Goal: Feedback & Contribution: Contribute content

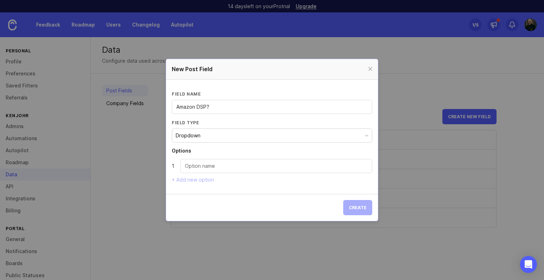
scroll to position [46, 0]
click at [251, 137] on button "Dropdown" at bounding box center [272, 136] width 201 height 14
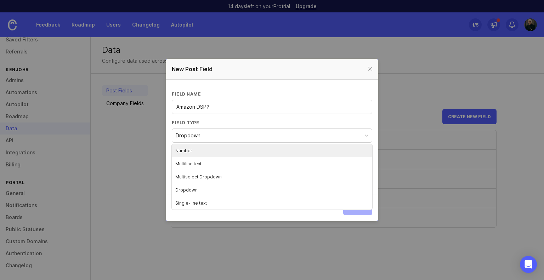
click at [251, 137] on button "Dropdown" at bounding box center [272, 136] width 201 height 14
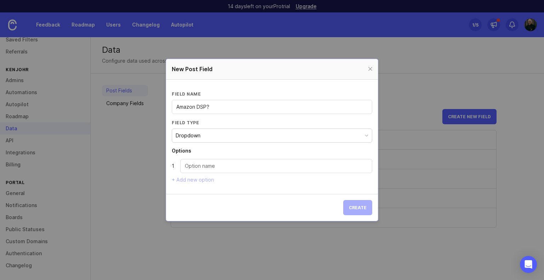
click at [222, 167] on input "Dropdown option" at bounding box center [276, 166] width 183 height 8
type input "Yes"
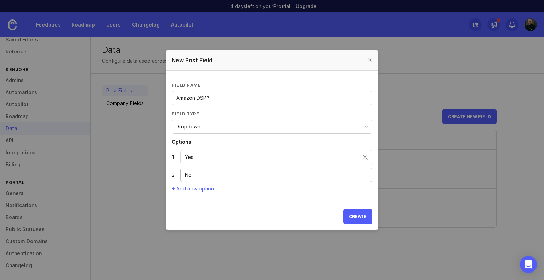
type input "No"
drag, startPoint x: 215, startPoint y: 97, endPoint x: 128, endPoint y: 117, distance: 89.0
click at [128, 117] on div "New Post Field Field name Amazon DSP? Field type Dropdown Options 1 Yes 2 No + …" at bounding box center [272, 140] width 544 height 280
type input "Product focus"
drag, startPoint x: 205, startPoint y: 157, endPoint x: 153, endPoint y: 150, distance: 52.9
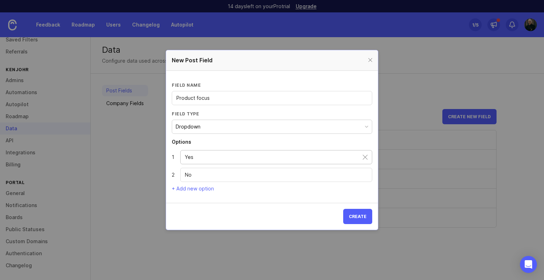
click at [153, 150] on div "New Post Field Field name Product focus Field type Dropdown Options 1 Yes 2 No …" at bounding box center [272, 140] width 544 height 280
type input "Amazon DSP"
drag, startPoint x: 193, startPoint y: 173, endPoint x: 162, endPoint y: 173, distance: 31.5
click at [162, 173] on div "New Post Field Field name Product focus Field type Dropdown Options 1 Amazon DS…" at bounding box center [272, 140] width 544 height 280
type input "Other DSP"
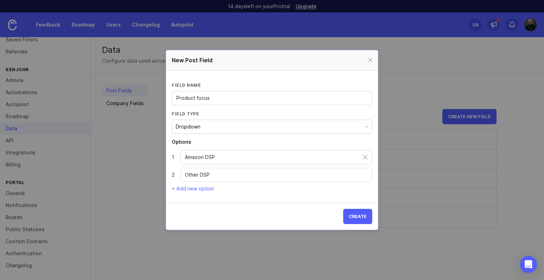
click at [188, 194] on section "Field name Product focus Field type Dropdown Options 1 Amazon DSP 2 Other DSP +…" at bounding box center [272, 137] width 212 height 132
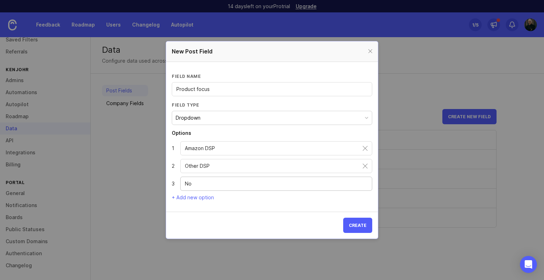
type input "N"
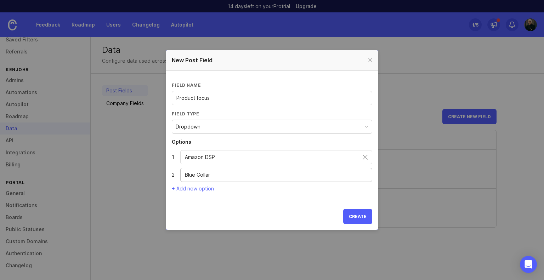
click at [185, 176] on input "Blue Collar" at bounding box center [276, 175] width 183 height 8
click at [233, 173] on input "Other Blue Collar" at bounding box center [276, 175] width 183 height 8
type input "Other Blue Collar"
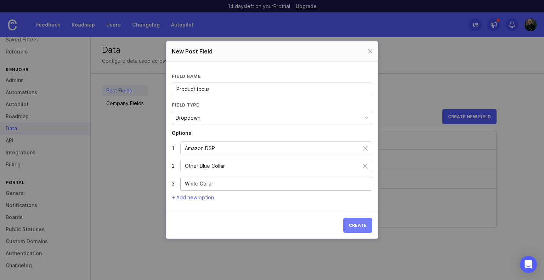
type input "White Collar"
click at [356, 224] on span "Create" at bounding box center [358, 225] width 18 height 5
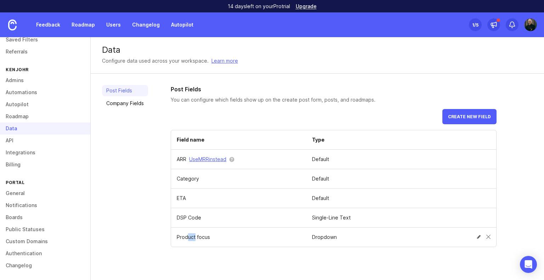
drag, startPoint x: 187, startPoint y: 236, endPoint x: 194, endPoint y: 232, distance: 8.1
click at [194, 232] on td "Product focus" at bounding box center [238, 237] width 135 height 19
click at [492, 219] on td at bounding box center [465, 218] width 64 height 16
click at [488, 217] on span at bounding box center [488, 217] width 4 height 4
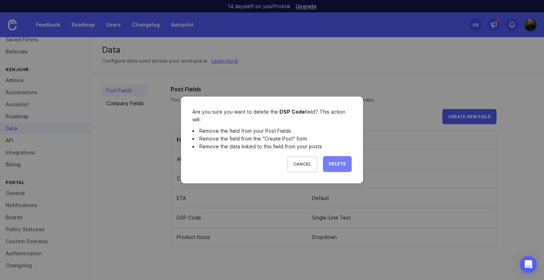
click at [339, 166] on span "Delete" at bounding box center [337, 164] width 17 height 6
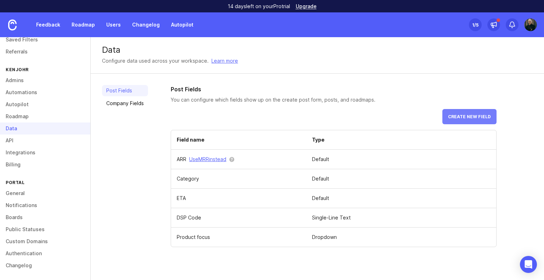
click at [467, 116] on span "Create new field" at bounding box center [469, 116] width 43 height 5
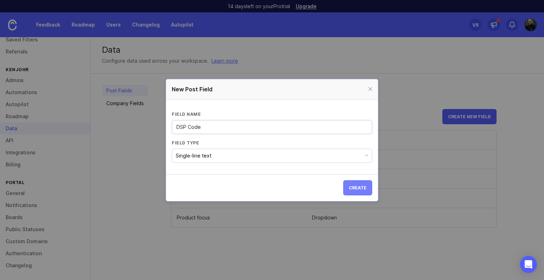
type input "DSP Code"
click at [360, 185] on span "Create" at bounding box center [358, 187] width 18 height 5
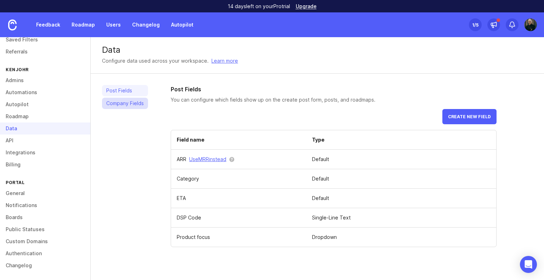
click at [138, 102] on link "Company Fields" at bounding box center [125, 103] width 46 height 11
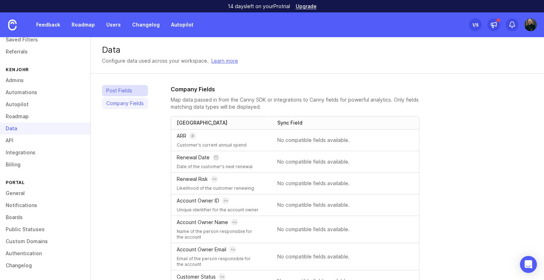
click at [115, 89] on link "Post Fields" at bounding box center [125, 90] width 46 height 11
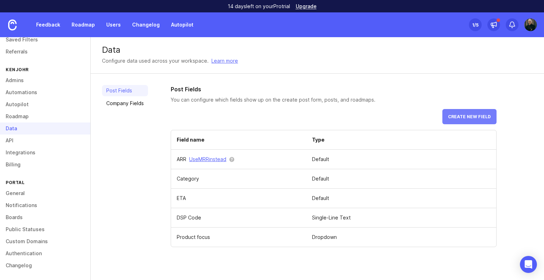
click at [463, 118] on span "Create new field" at bounding box center [469, 116] width 43 height 5
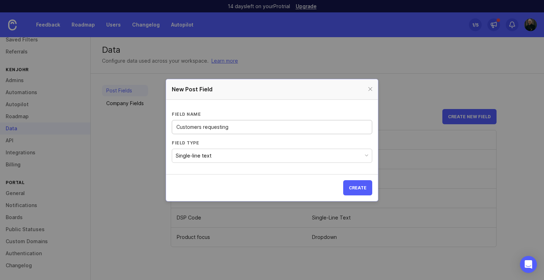
type input "Customers requesting"
click at [327, 162] on button "Single-line text" at bounding box center [272, 156] width 201 height 14
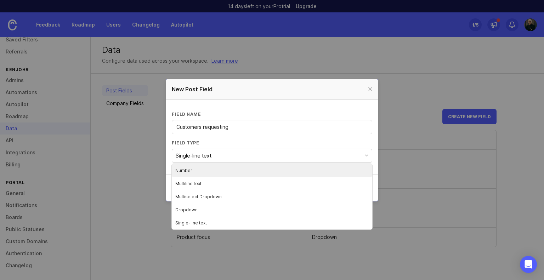
click at [327, 159] on button "Single-line text" at bounding box center [272, 156] width 201 height 14
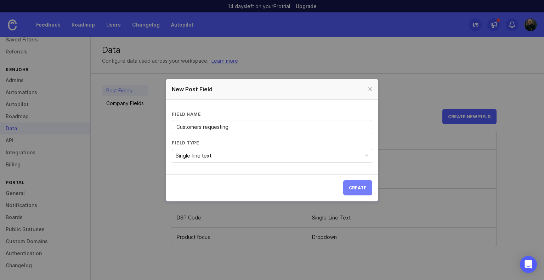
click at [360, 190] on span "Create" at bounding box center [358, 187] width 18 height 5
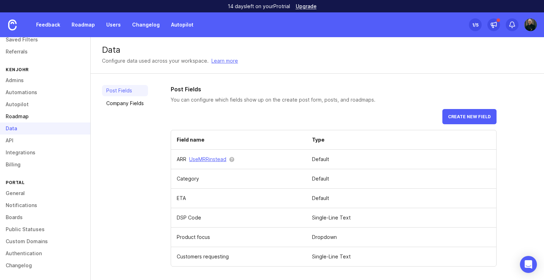
click at [35, 118] on link "Roadmap" at bounding box center [45, 117] width 90 height 12
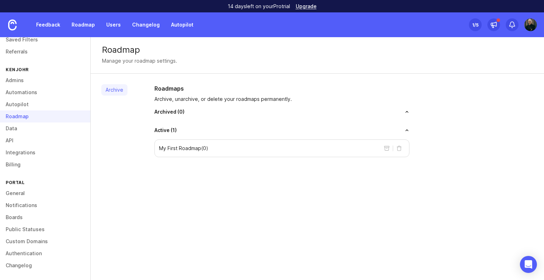
click at [255, 151] on div "My First Roadmap ( 0 )" at bounding box center [281, 149] width 255 height 18
click at [225, 146] on div "My First Roadmap ( 0 )" at bounding box center [281, 149] width 255 height 18
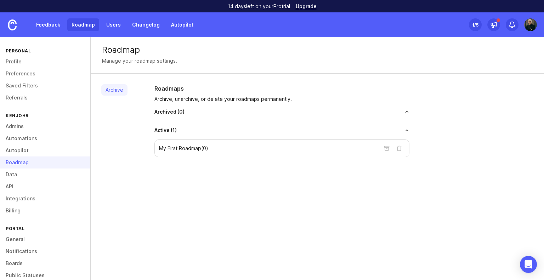
click at [88, 21] on link "Roadmap" at bounding box center [83, 24] width 32 height 13
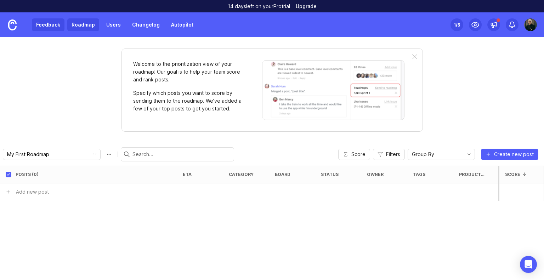
click at [50, 31] on link "Feedback" at bounding box center [48, 24] width 33 height 13
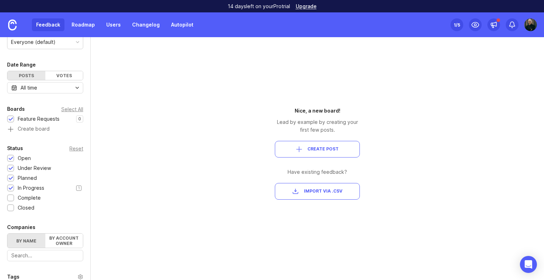
scroll to position [40, 0]
click at [9, 199] on div at bounding box center [11, 198] width 5 height 5
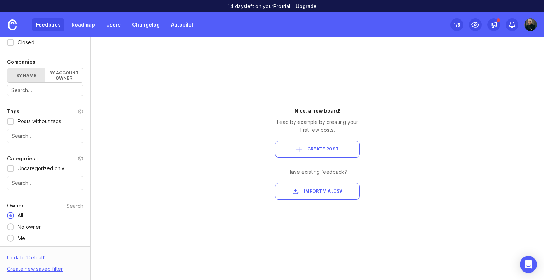
scroll to position [204, 0]
click at [43, 182] on input "text" at bounding box center [45, 184] width 67 height 8
click at [124, 155] on div "Portal Settings User Segment Everyone (default) Date Range Posts Votes All time…" at bounding box center [272, 158] width 544 height 243
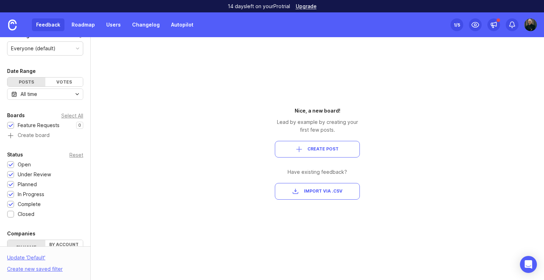
scroll to position [0, 0]
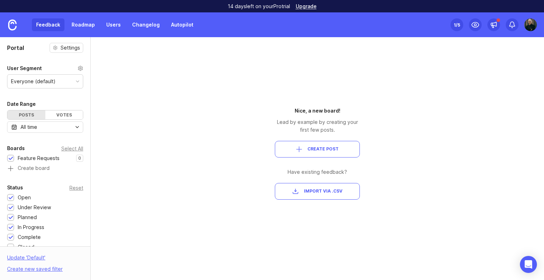
click at [331, 146] on button "Create Post" at bounding box center [317, 149] width 85 height 17
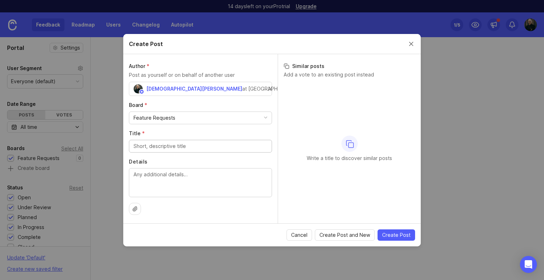
click at [207, 118] on div "Feature Requests" at bounding box center [200, 118] width 142 height 12
click at [181, 146] on input "Title *" at bounding box center [201, 146] width 134 height 8
type input "P"
type input "U"
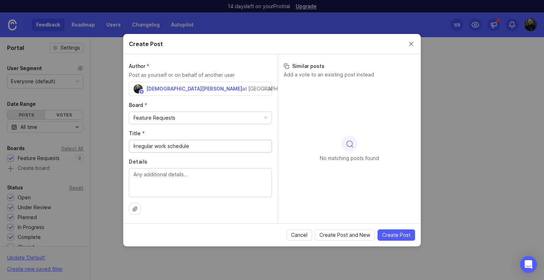
type input "Irregular work schedule"
click at [175, 176] on textarea "Details" at bounding box center [201, 182] width 134 height 23
click at [136, 184] on textarea "Details" at bounding box center [201, 182] width 134 height 23
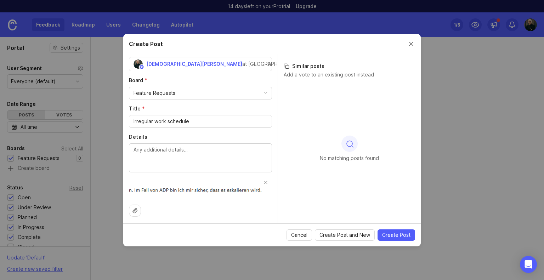
click at [259, 178] on img at bounding box center [200, 189] width 143 height 22
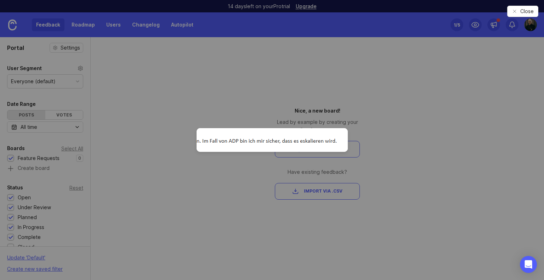
click at [310, 134] on img at bounding box center [272, 140] width 151 height 24
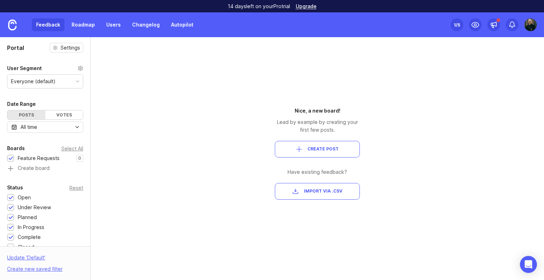
click at [292, 143] on button "Create Post" at bounding box center [317, 149] width 85 height 17
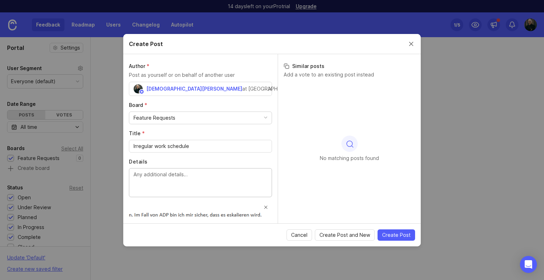
click at [196, 180] on textarea "Details" at bounding box center [201, 182] width 134 height 23
click at [264, 207] on span at bounding box center [266, 208] width 4 height 4
click at [206, 179] on textarea "Details" at bounding box center [201, 182] width 134 height 23
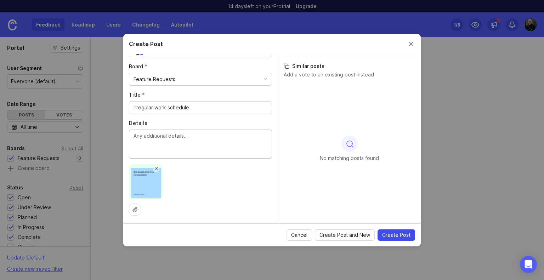
click at [395, 233] on span "Create Post" at bounding box center [396, 235] width 28 height 7
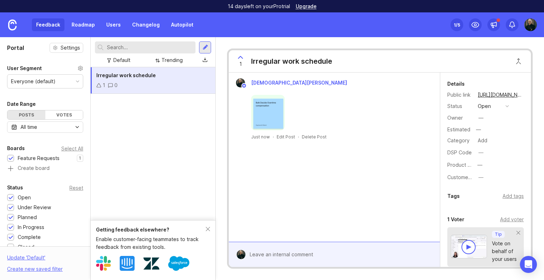
click at [357, 153] on div "[DEMOGRAPHIC_DATA][PERSON_NAME] Just now · Edit Post · Delete Post" at bounding box center [334, 157] width 211 height 169
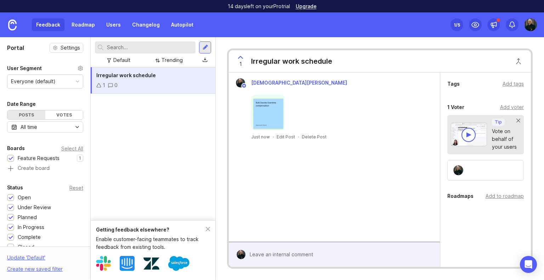
scroll to position [67, 0]
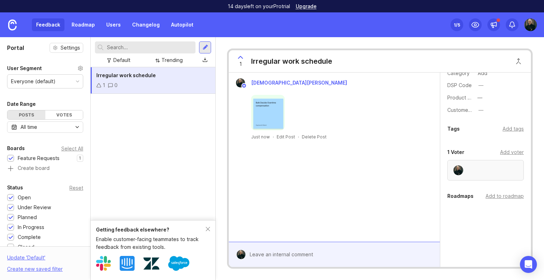
click at [490, 173] on div at bounding box center [485, 170] width 77 height 21
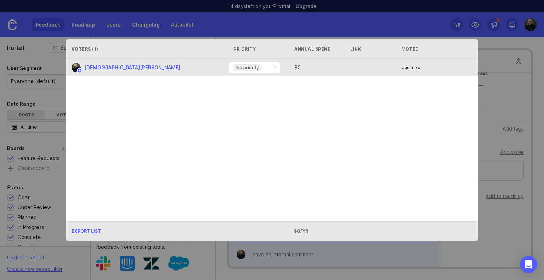
click at [308, 67] on div "$ 0" at bounding box center [321, 67] width 59 height 5
drag, startPoint x: 308, startPoint y: 67, endPoint x: 273, endPoint y: 69, distance: 35.5
click at [273, 69] on div "[DEMOGRAPHIC_DATA][PERSON_NAME] No priority $ 0 Just now" at bounding box center [269, 68] width 407 height 18
click at [273, 69] on icon "toggle icon" at bounding box center [274, 68] width 11 height 6
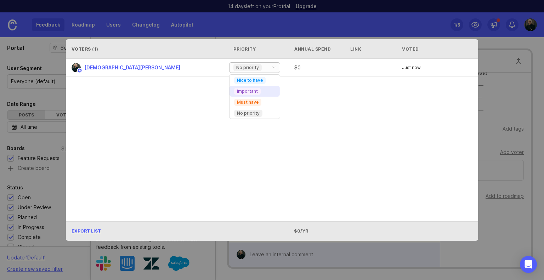
click at [251, 90] on p "Important" at bounding box center [247, 92] width 21 height 6
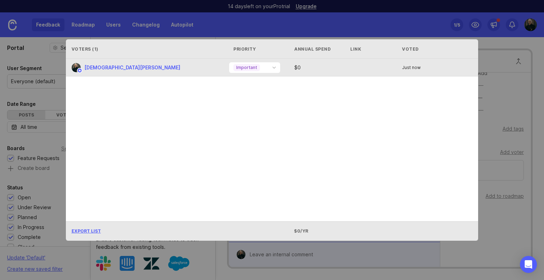
click at [316, 67] on div "$ 0" at bounding box center [321, 67] width 59 height 5
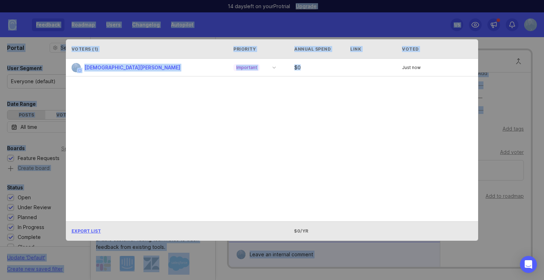
drag, startPoint x: 305, startPoint y: 67, endPoint x: 290, endPoint y: -41, distance: 109.7
click at [290, 0] on html "14 days left on your Pro trial Upgrade Feedback Roadmap Users Changelog Autopil…" at bounding box center [272, 140] width 544 height 280
click at [486, 36] on div "Voters ( 1 ) Priority Annual Spend Link Voted [DEMOGRAPHIC_DATA][PERSON_NAME] I…" at bounding box center [272, 140] width 435 height 224
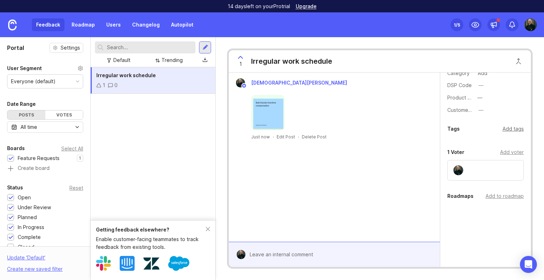
click at [504, 130] on div "Add tags" at bounding box center [513, 129] width 21 height 8
click at [497, 112] on div "Tags Add tags" at bounding box center [485, 111] width 77 height 9
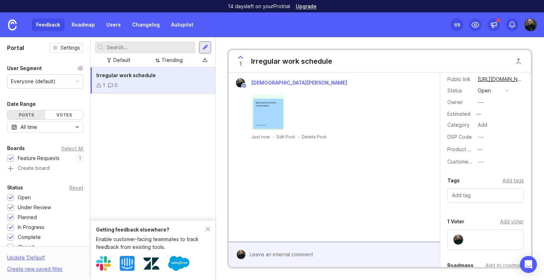
scroll to position [0, 0]
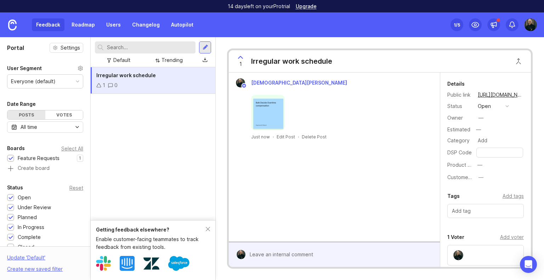
click at [419, 130] on div "[DEMOGRAPHIC_DATA][PERSON_NAME] Just now · Edit Post · Delete Post" at bounding box center [334, 109] width 205 height 62
click at [188, 103] on div "Irregular work schedule 1 0" at bounding box center [153, 143] width 125 height 153
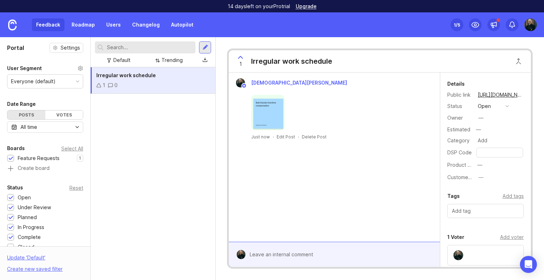
click at [136, 103] on div "Irregular work schedule 1 0" at bounding box center [153, 173] width 125 height 213
click at [204, 120] on div "Irregular work schedule 1 0" at bounding box center [153, 173] width 125 height 213
click at [149, 123] on div "Irregular work schedule 1 0" at bounding box center [153, 173] width 125 height 213
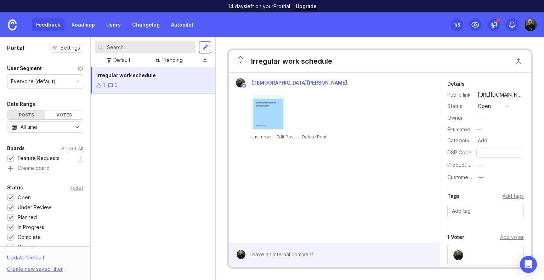
click at [207, 49] on div at bounding box center [206, 47] width 6 height 6
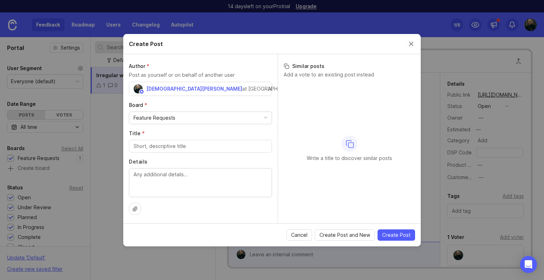
click at [408, 43] on button "Close create post modal" at bounding box center [411, 44] width 8 height 8
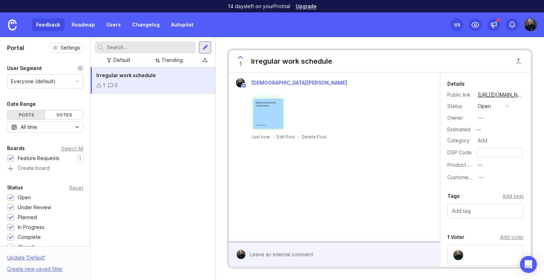
click at [99, 86] on icon at bounding box center [98, 85] width 5 height 5
click at [62, 113] on div "Votes" at bounding box center [64, 115] width 38 height 9
click at [22, 113] on div "Posts" at bounding box center [26, 115] width 38 height 9
click at [85, 27] on link "Roadmap" at bounding box center [83, 24] width 32 height 13
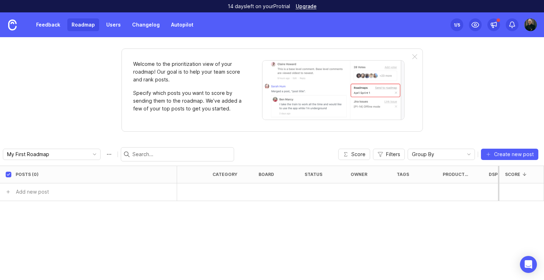
scroll to position [0, 17]
click at [56, 191] on input "text" at bounding box center [65, 192] width 97 height 8
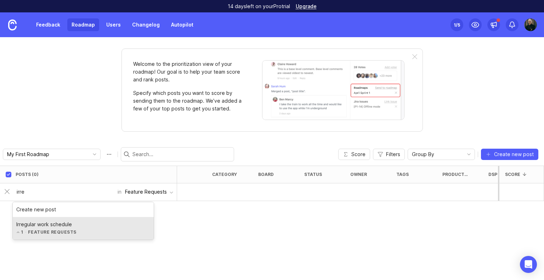
type input "irre"
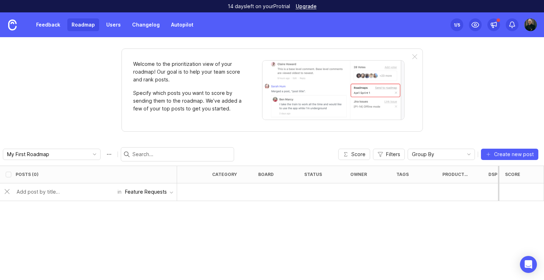
checkbox input "false"
click at [72, 231] on div "Posts (1) eta category board status owner tags Product focus DSP Code Customers…" at bounding box center [272, 223] width 544 height 114
click at [113, 22] on link "Users" at bounding box center [113, 24] width 23 height 13
